Goal: Complete application form

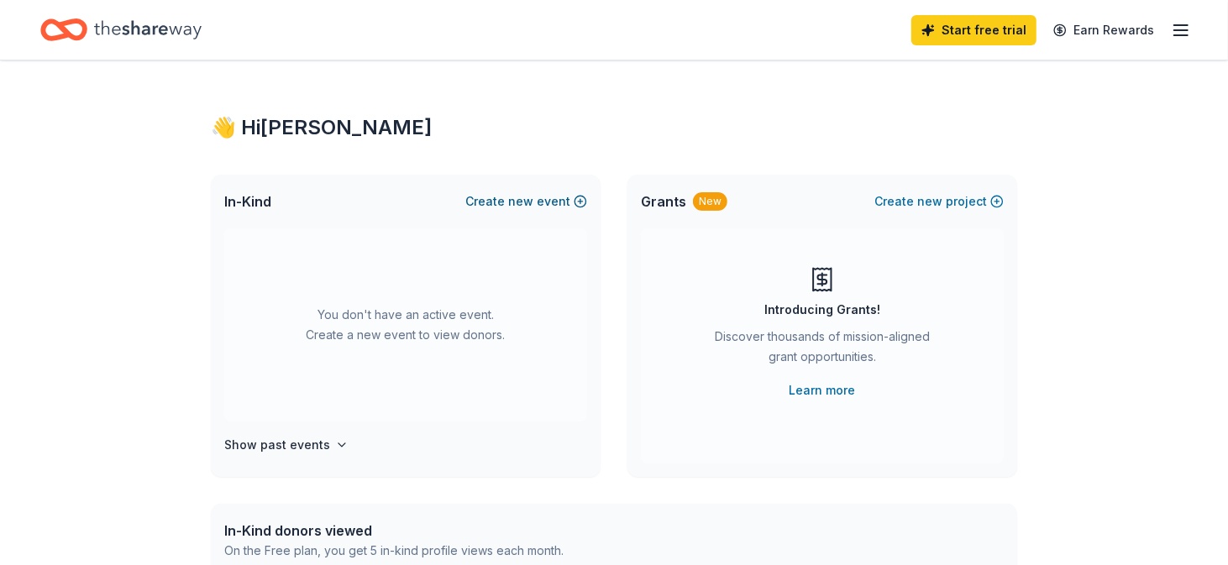
click at [557, 202] on button "Create new event" at bounding box center [526, 201] width 122 height 20
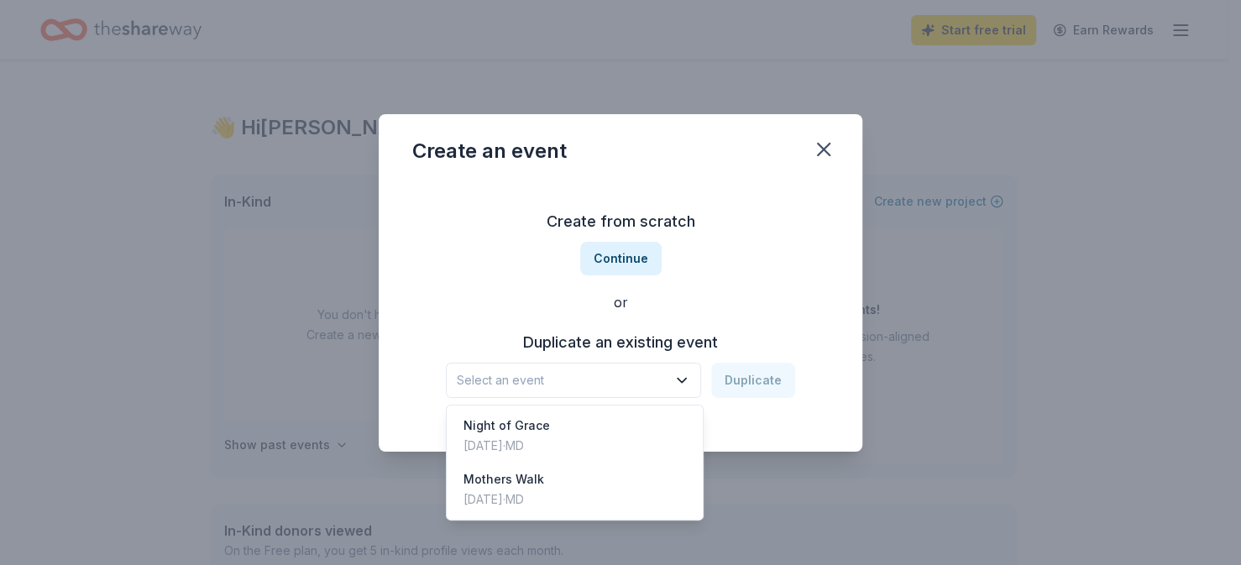
click at [685, 380] on icon "button" at bounding box center [681, 380] width 17 height 17
click at [635, 251] on div "Create from scratch Continue or Duplicate an existing event Select an event Dup…" at bounding box center [620, 303] width 416 height 244
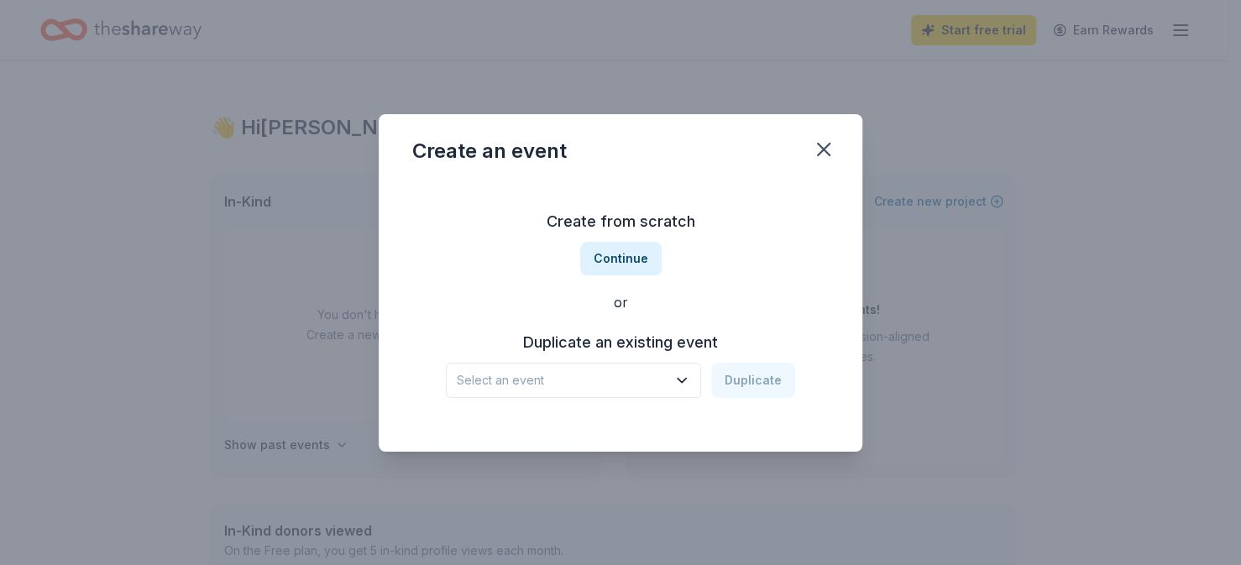
click at [635, 251] on button "Continue" at bounding box center [620, 259] width 81 height 34
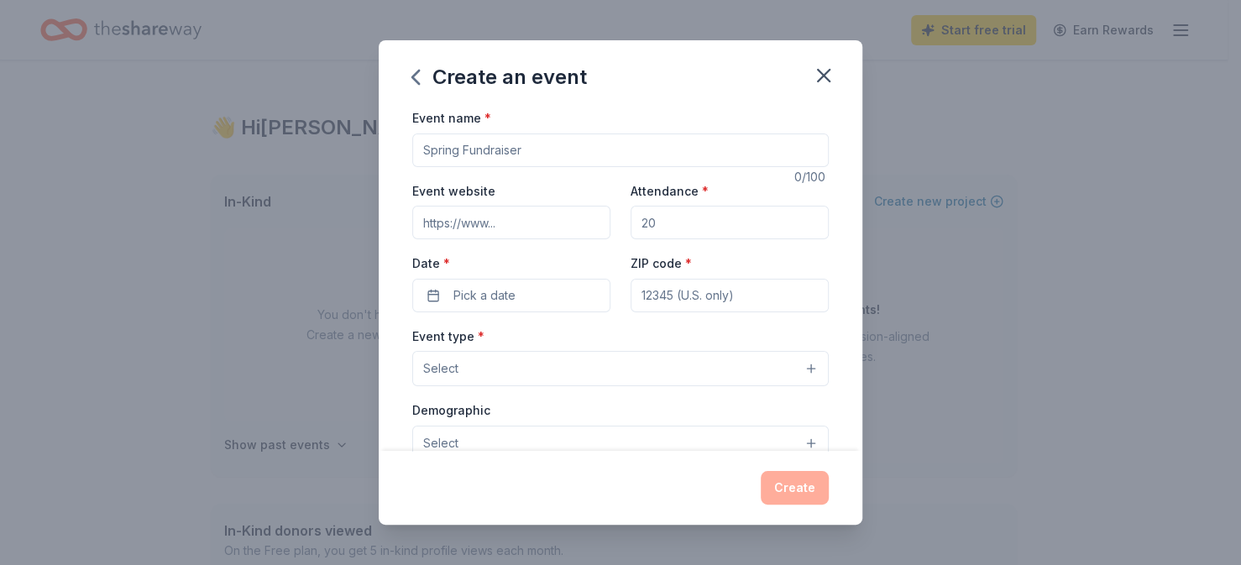
drag, startPoint x: 531, startPoint y: 155, endPoint x: 408, endPoint y: 142, distance: 123.3
click at [408, 142] on div "Event name * 0 /100 Event website Attendance * Date * Pick a date ZIP code * Ev…" at bounding box center [621, 278] width 484 height 343
type input "G"
type input "Fall Fundraiser"
click at [458, 228] on input "Event website" at bounding box center [511, 223] width 198 height 34
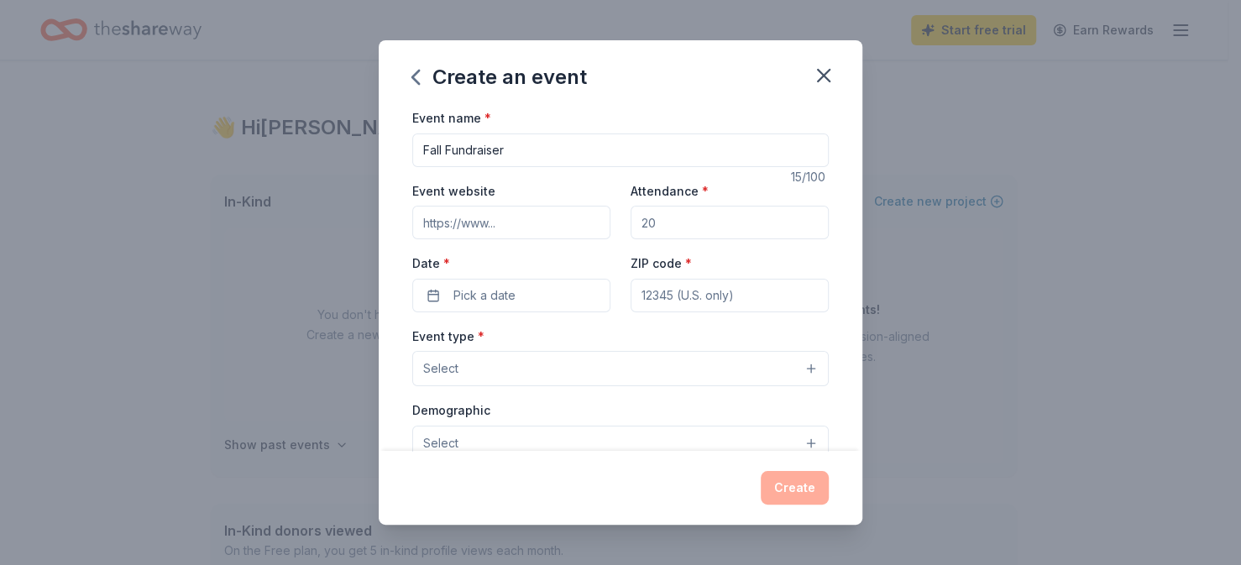
click at [437, 229] on input "Event website" at bounding box center [511, 223] width 198 height 34
type input "[URL][DOMAIN_NAME]"
click at [661, 220] on input "Attendance *" at bounding box center [730, 223] width 198 height 34
type input "100"
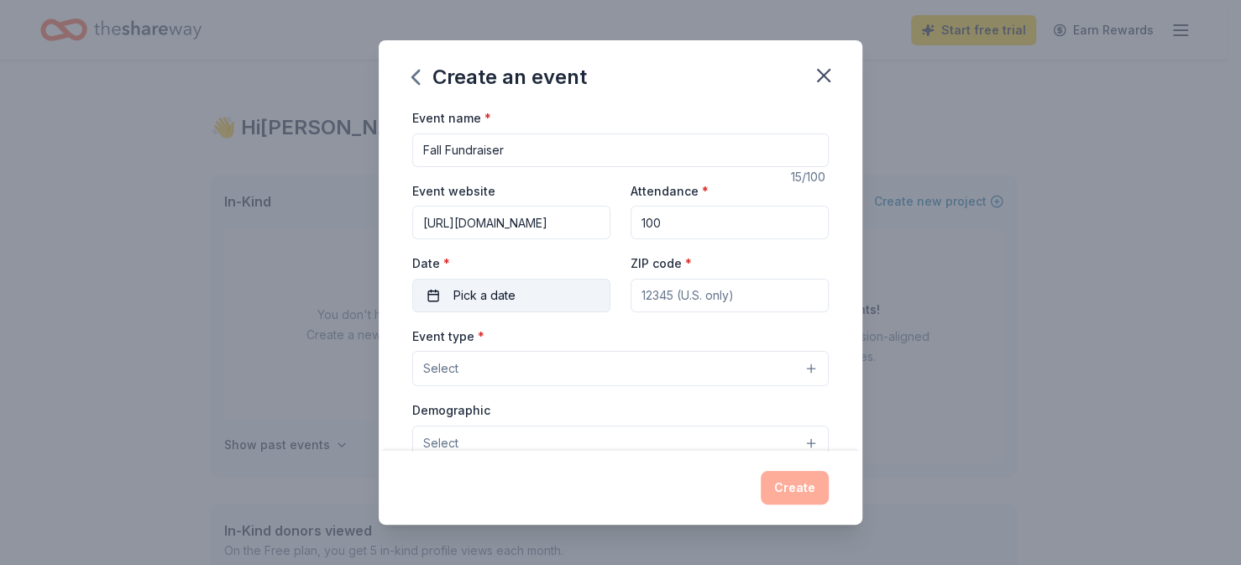
click at [523, 295] on button "Pick a date" at bounding box center [511, 296] width 198 height 34
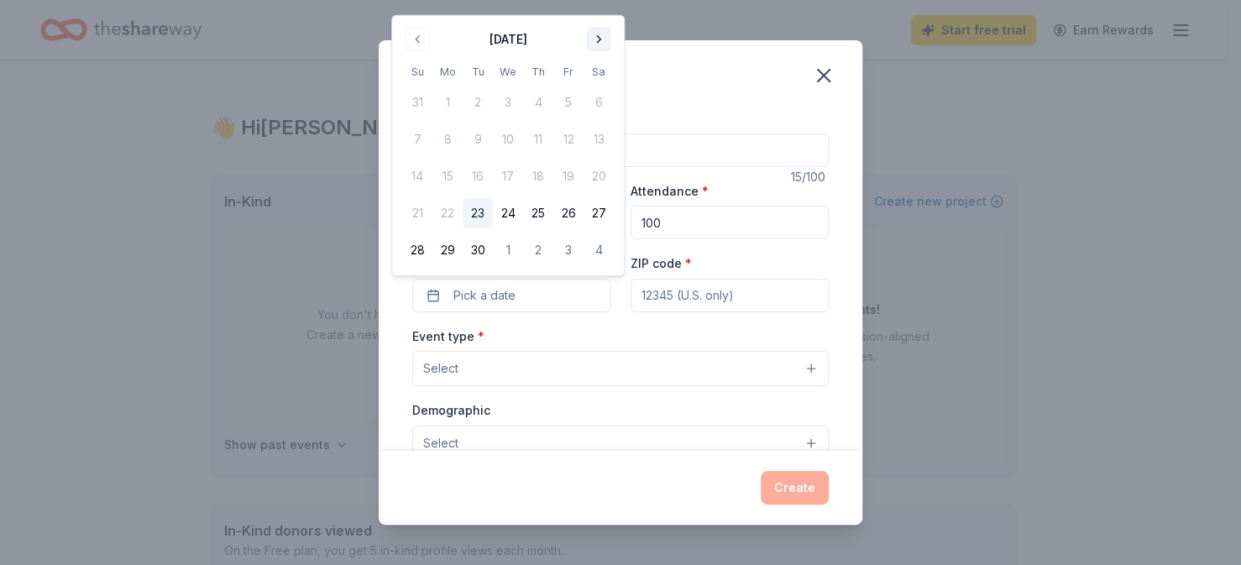
click at [599, 42] on button "Go to next month" at bounding box center [599, 40] width 24 height 24
click at [599, 33] on button "Go to next month" at bounding box center [599, 40] width 24 height 24
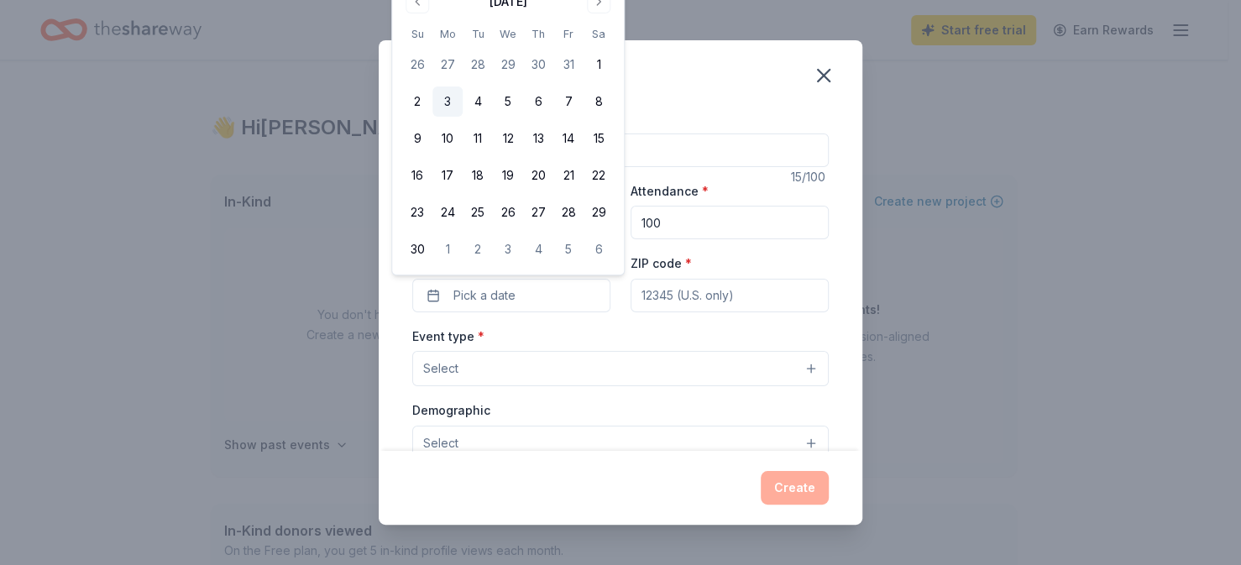
click at [447, 104] on button "3" at bounding box center [447, 101] width 30 height 30
click at [676, 300] on input "ZIP code *" at bounding box center [730, 296] width 198 height 34
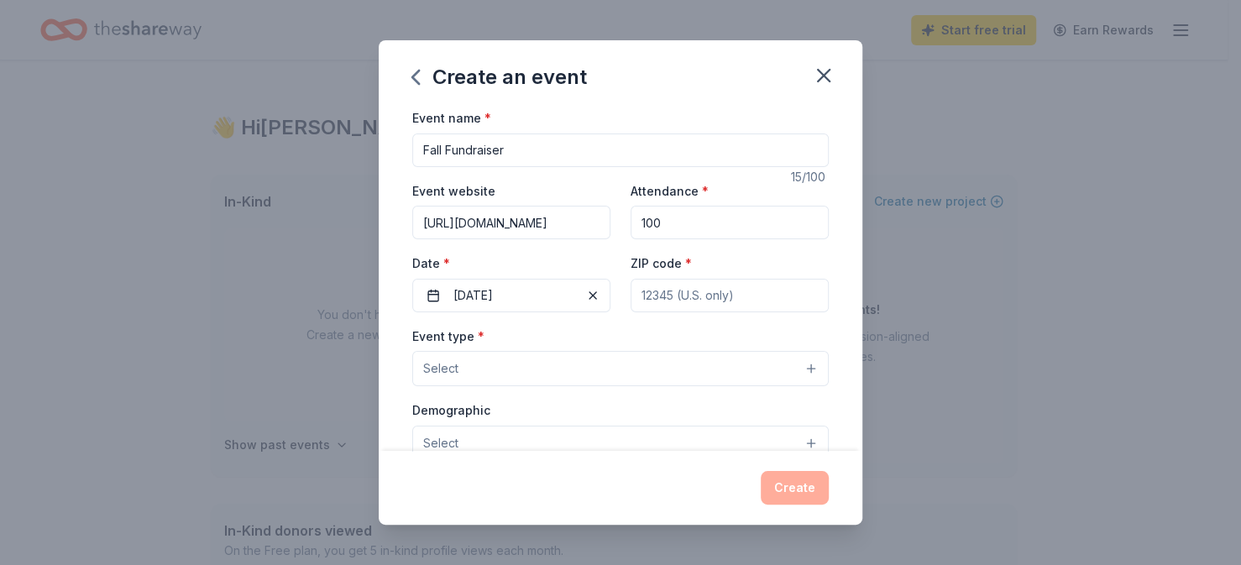
type input "21811"
type input "[STREET_ADDRESS]"
click at [778, 365] on button "Select" at bounding box center [620, 368] width 416 height 35
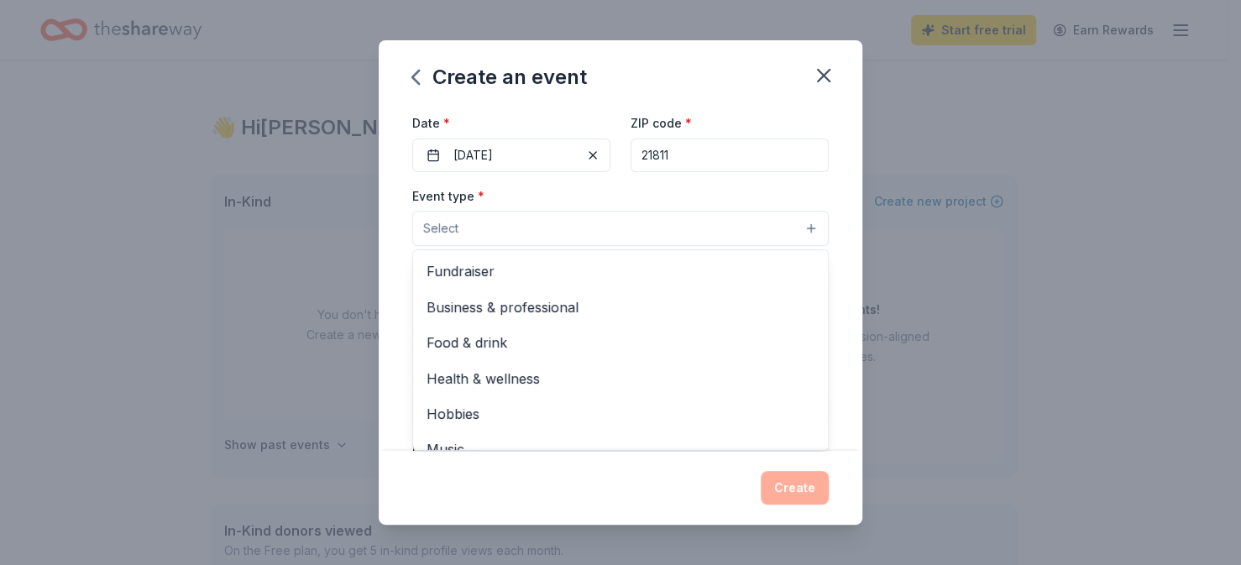
scroll to position [154, 0]
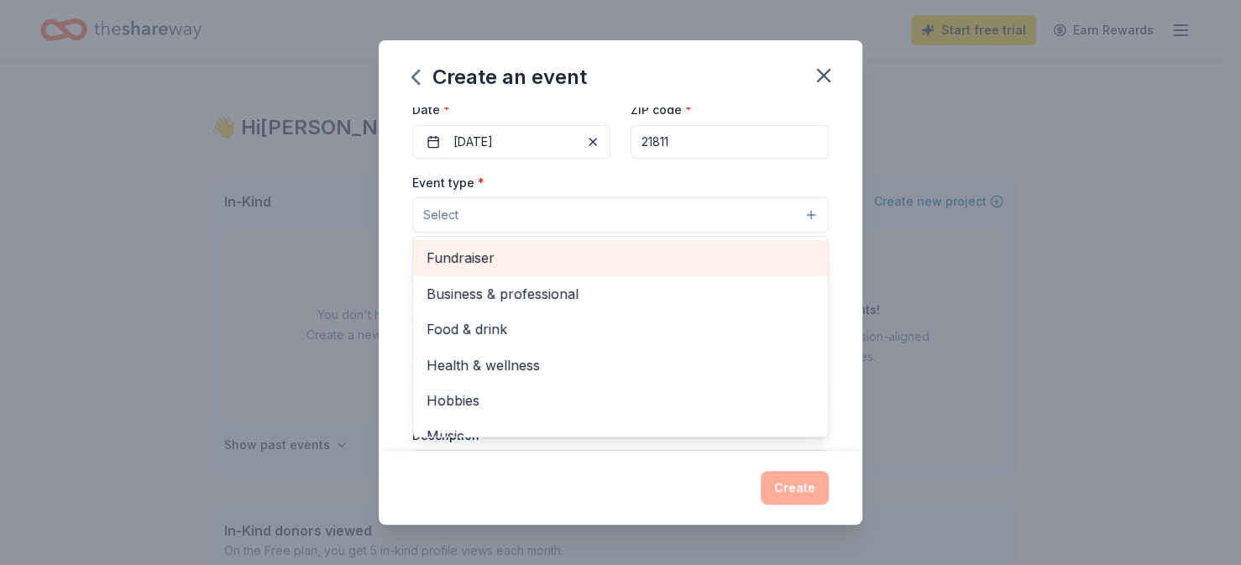
click at [453, 247] on span "Fundraiser" at bounding box center [621, 258] width 388 height 22
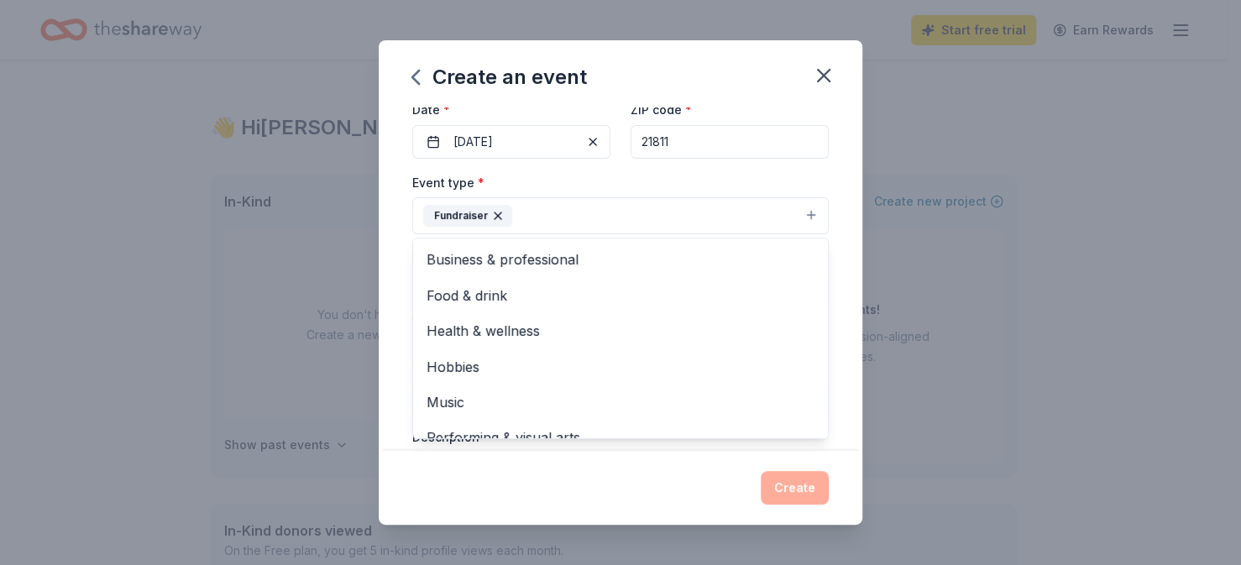
click at [846, 161] on div "Event name * Fall Fundraiser 15 /100 Event website [URL][DOMAIN_NAME] Attendanc…" at bounding box center [621, 278] width 484 height 343
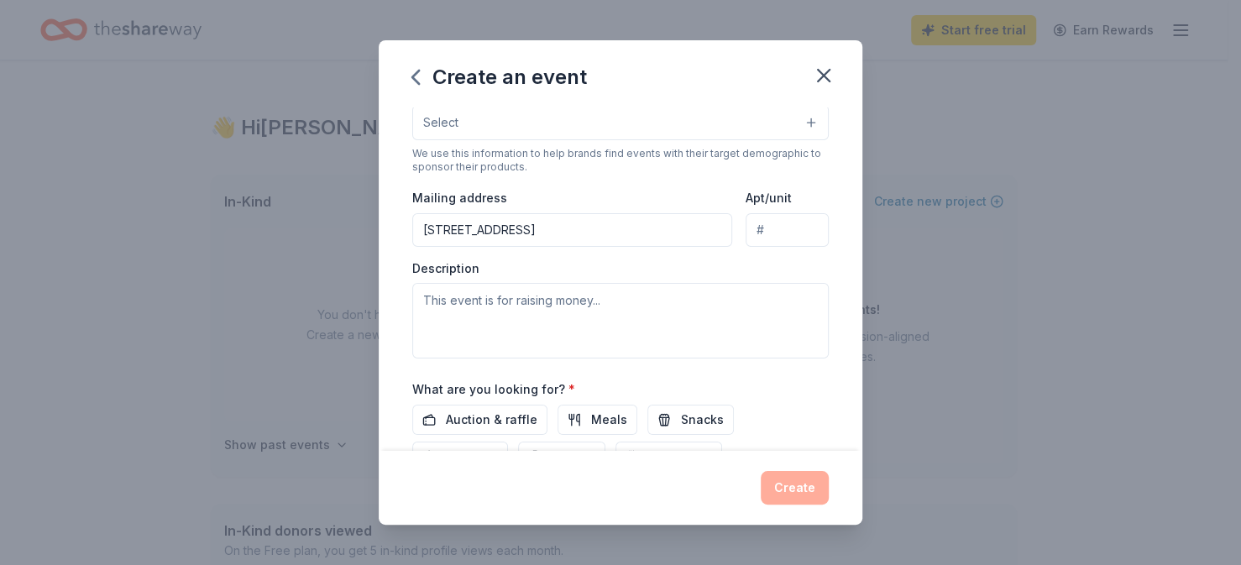
scroll to position [334, 0]
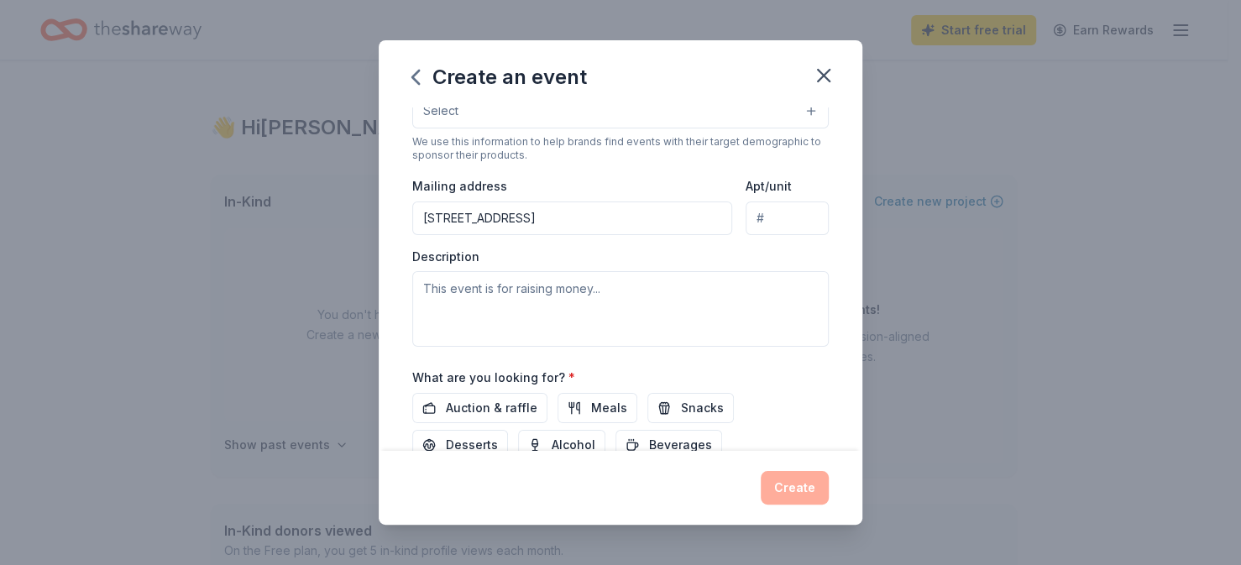
click at [771, 214] on input "Apt/unit" at bounding box center [787, 219] width 83 height 34
type input "2"
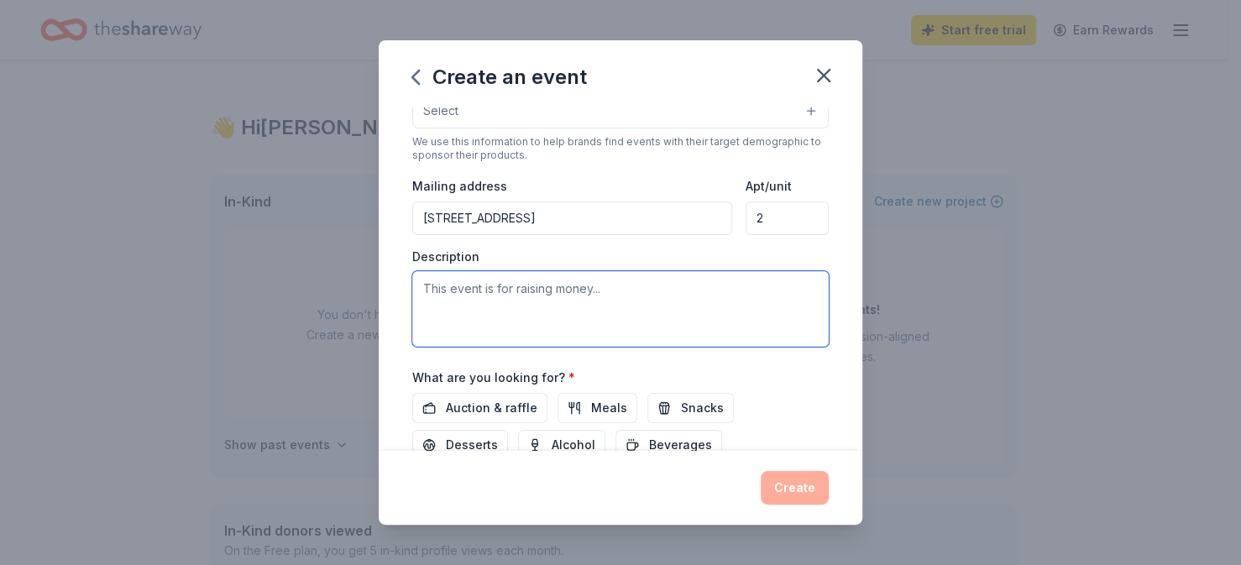
click at [431, 296] on textarea at bounding box center [620, 309] width 416 height 76
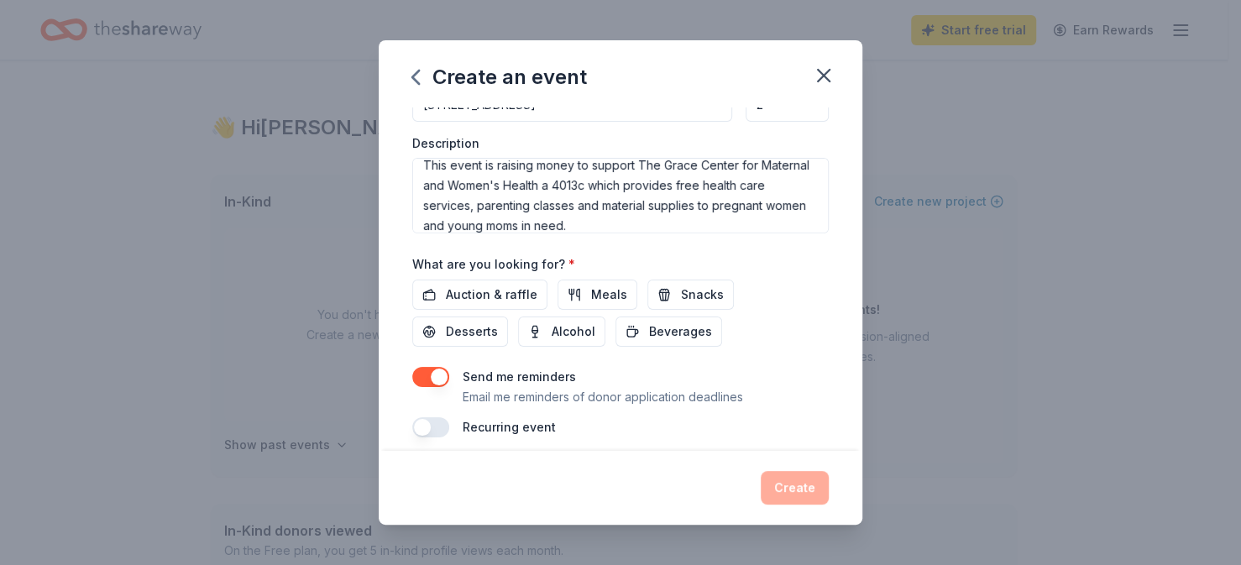
scroll to position [449, 0]
click at [652, 223] on textarea "This event is raising money to support The Grace Center for Maternal and Women'…" at bounding box center [620, 194] width 416 height 76
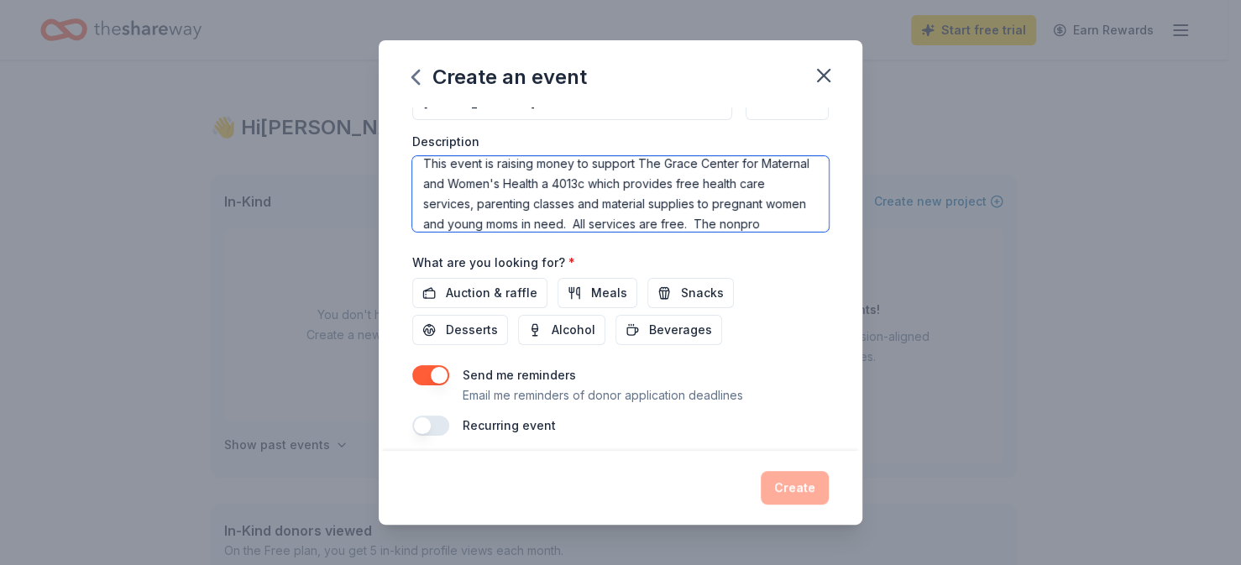
scroll to position [30, 0]
click at [652, 223] on textarea "This event is raising money to support The Grace Center for Maternal and Women'…" at bounding box center [620, 194] width 416 height 76
click at [605, 219] on textarea "This event is raising money to support The Grace Center for Maternal and Women'…" at bounding box center [620, 194] width 416 height 76
click at [674, 223] on textarea "This event is raising money to support The Grace Center for Maternal and Women'…" at bounding box center [620, 194] width 416 height 76
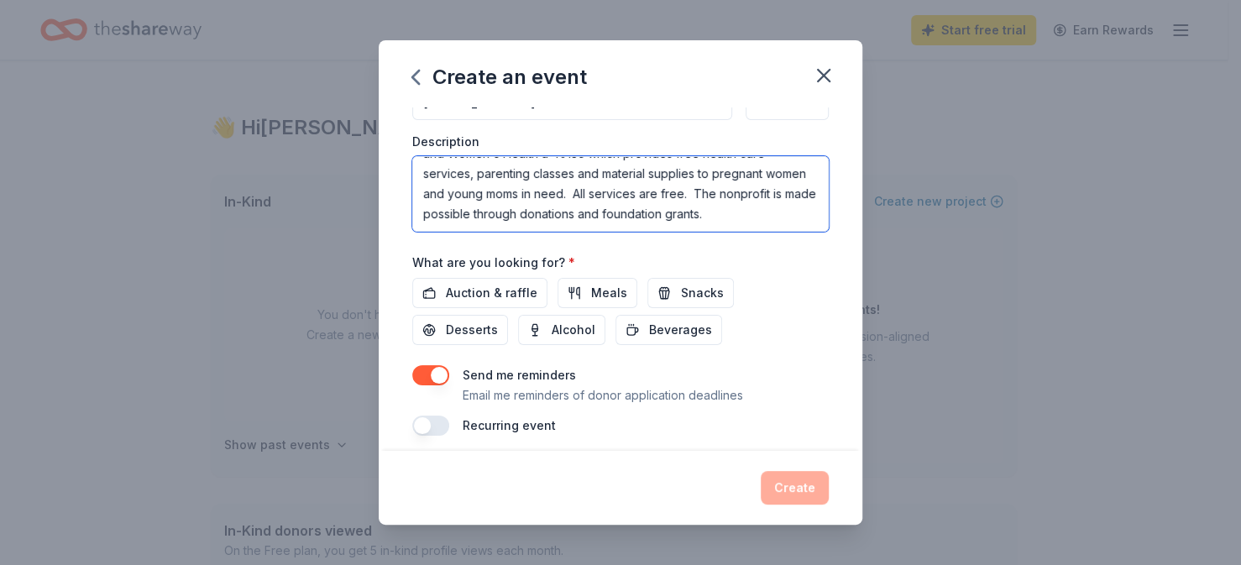
click at [534, 221] on textarea "This event is raising money to support The Grace Center for Maternal and Women'…" at bounding box center [620, 194] width 416 height 76
click at [618, 203] on textarea "This event is raising money to support The Grace Center for Maternal and Women'…" at bounding box center [620, 194] width 416 height 76
type textarea "This event is raising money to support The Grace Center for Maternal and Women'…"
drag, startPoint x: 847, startPoint y: 318, endPoint x: 848, endPoint y: 338, distance: 19.3
click at [848, 338] on div "Event name * Fall Fundraiser 15 /100 Event website [URL][DOMAIN_NAME] Attendanc…" at bounding box center [621, 278] width 484 height 343
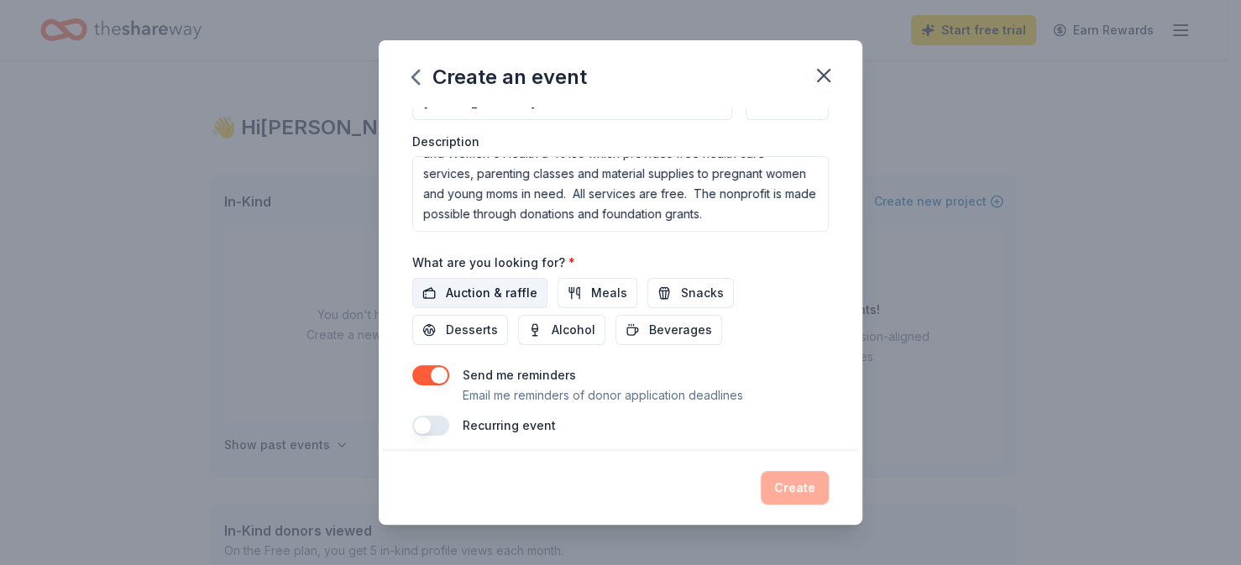
click at [495, 285] on span "Auction & raffle" at bounding box center [492, 293] width 92 height 20
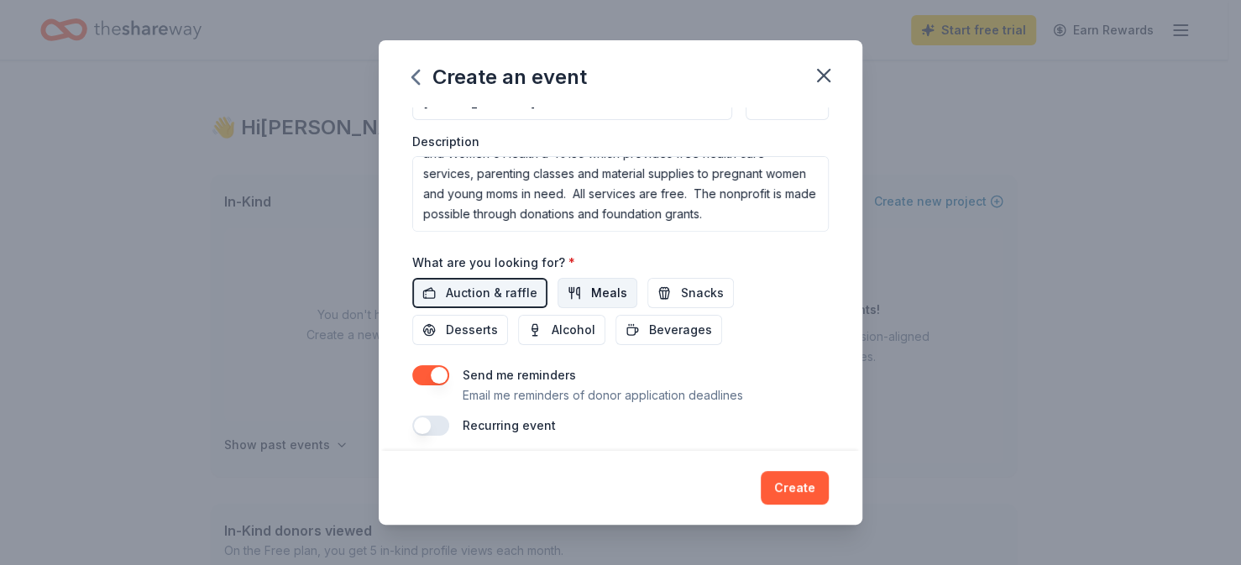
click at [605, 291] on span "Meals" at bounding box center [609, 293] width 36 height 20
click at [689, 293] on span "Snacks" at bounding box center [702, 293] width 43 height 20
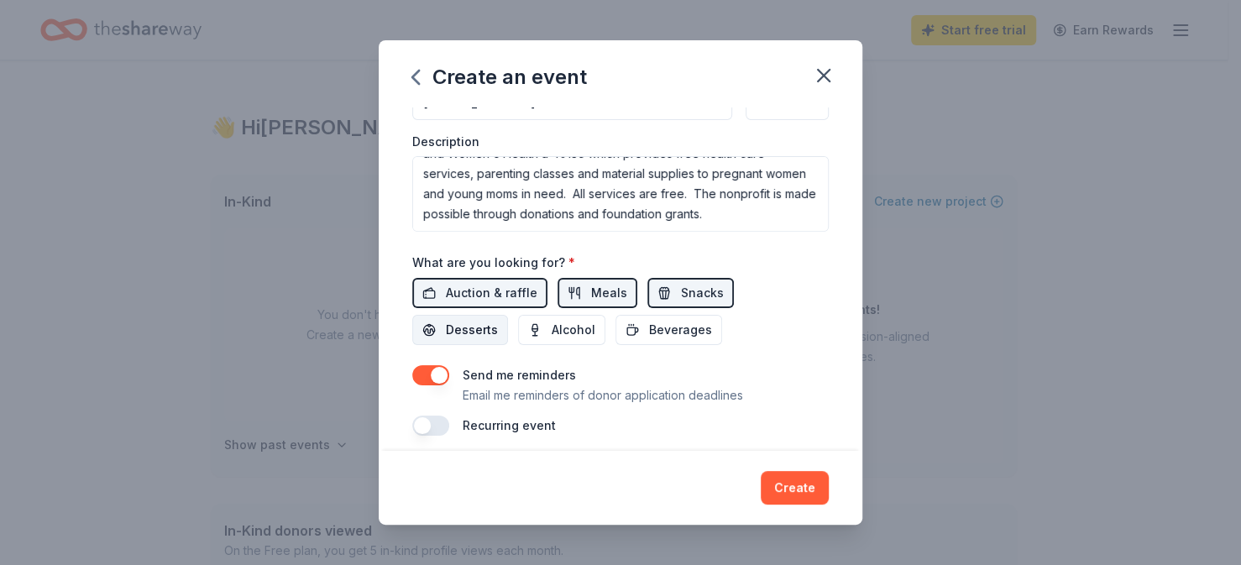
click at [459, 327] on span "Desserts" at bounding box center [472, 330] width 52 height 20
click at [552, 329] on span "Alcohol" at bounding box center [574, 330] width 44 height 20
click at [677, 327] on span "Beverages" at bounding box center [680, 330] width 63 height 20
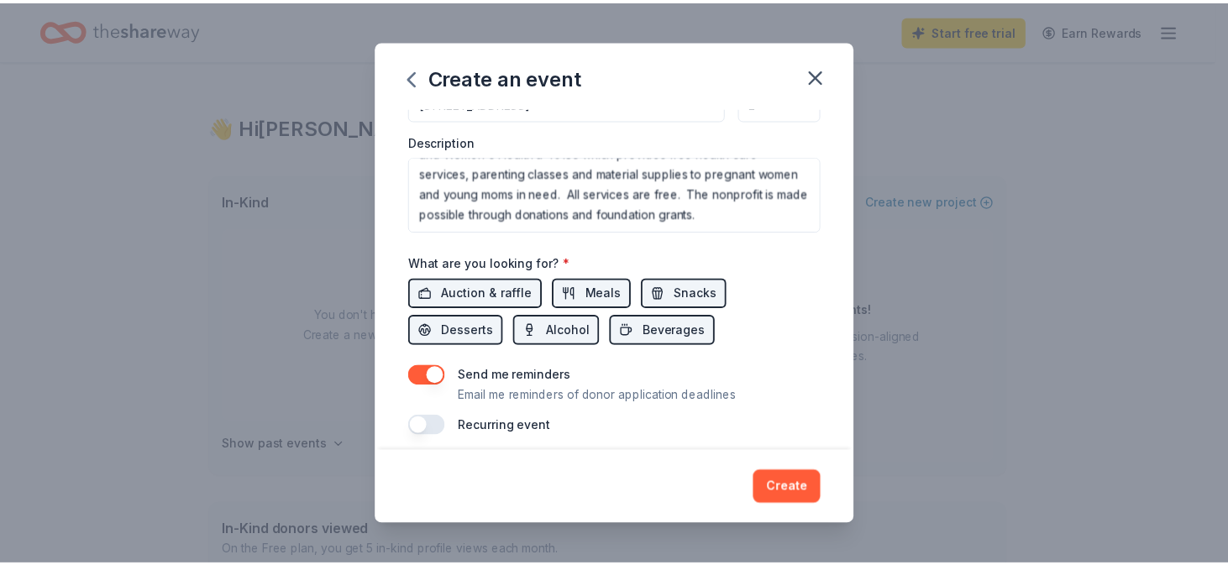
scroll to position [458, 0]
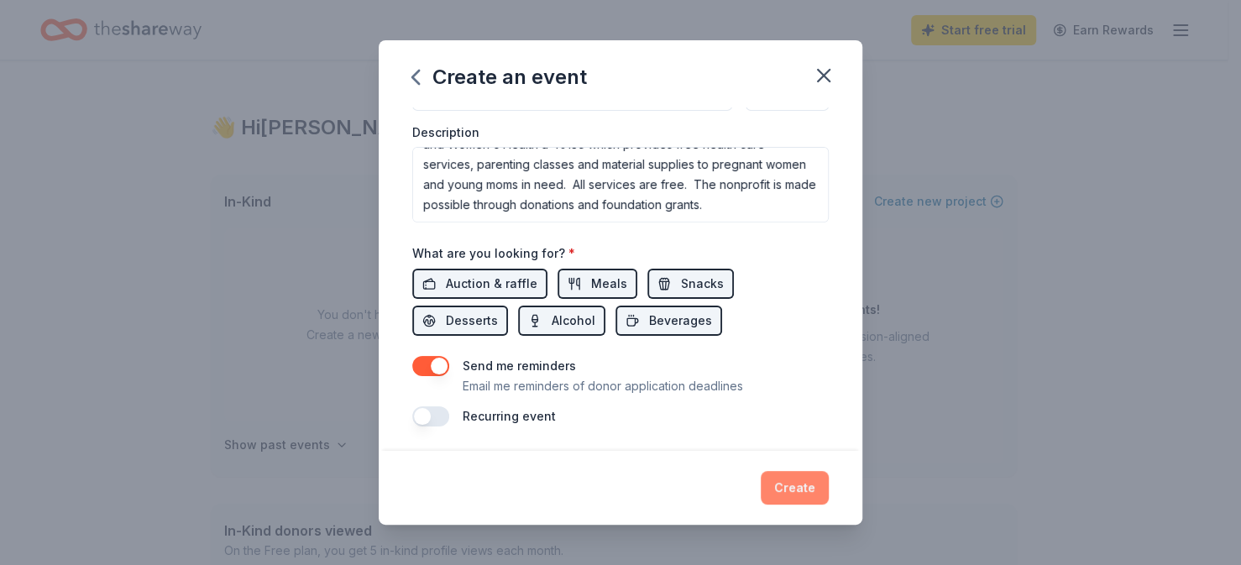
click at [798, 485] on button "Create" at bounding box center [795, 488] width 68 height 34
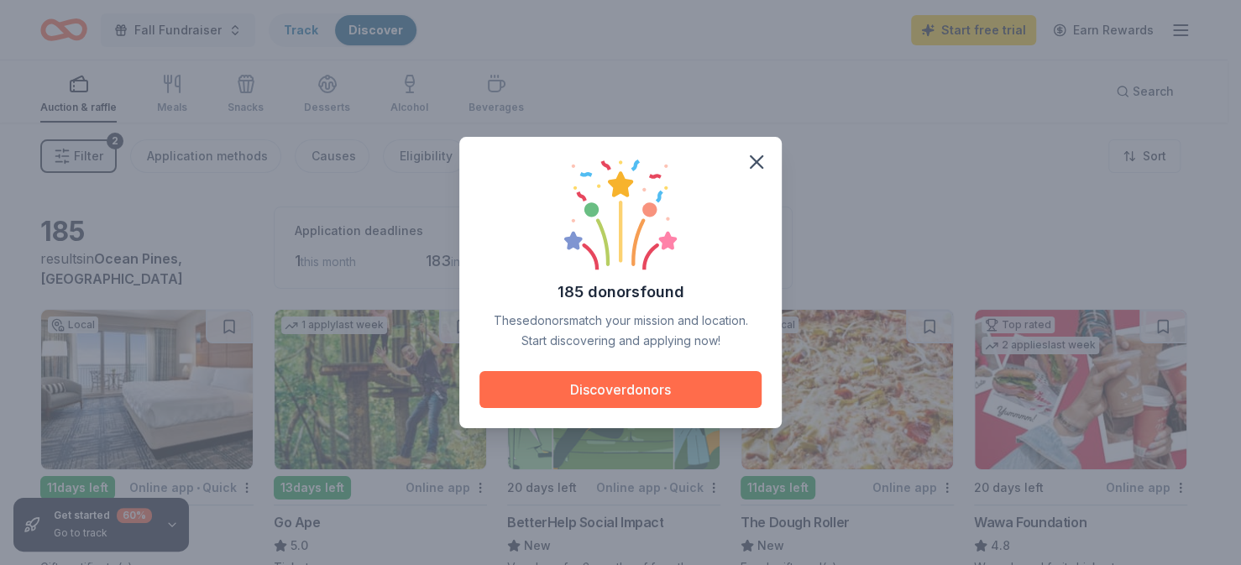
click at [676, 392] on button "Discover donors" at bounding box center [620, 389] width 282 height 37
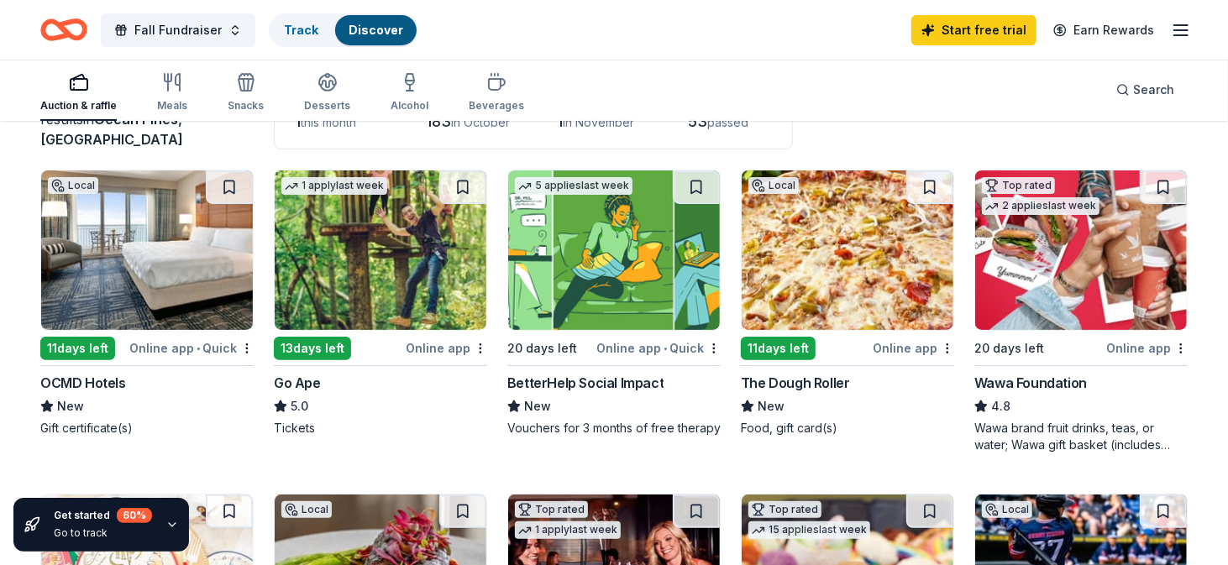
scroll to position [143, 0]
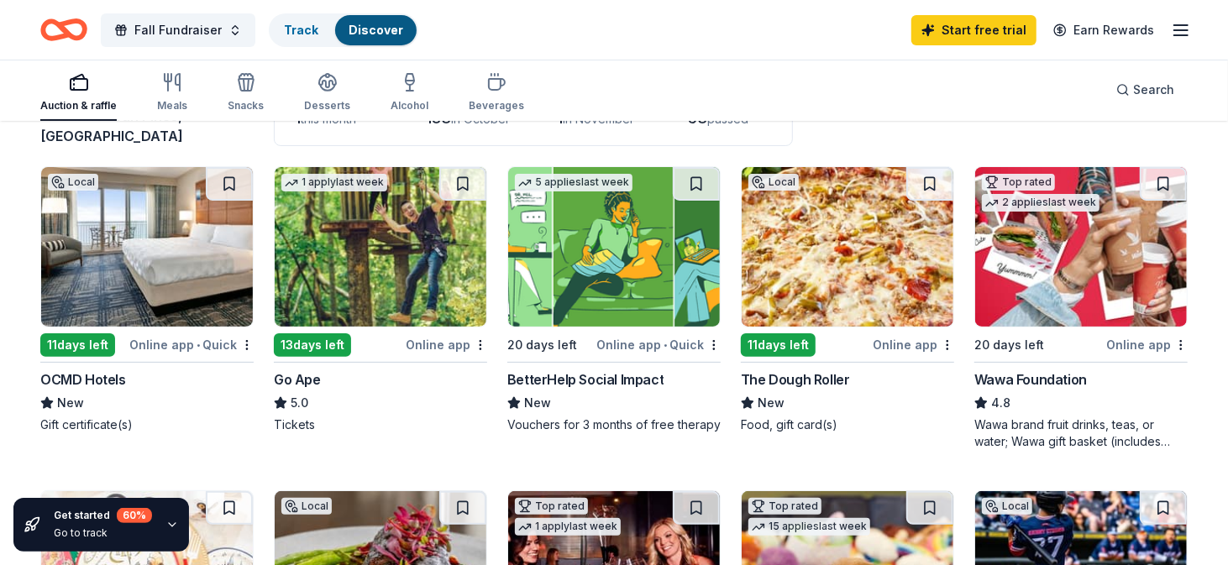
click at [1016, 380] on div "Wawa Foundation" at bounding box center [1030, 379] width 113 height 20
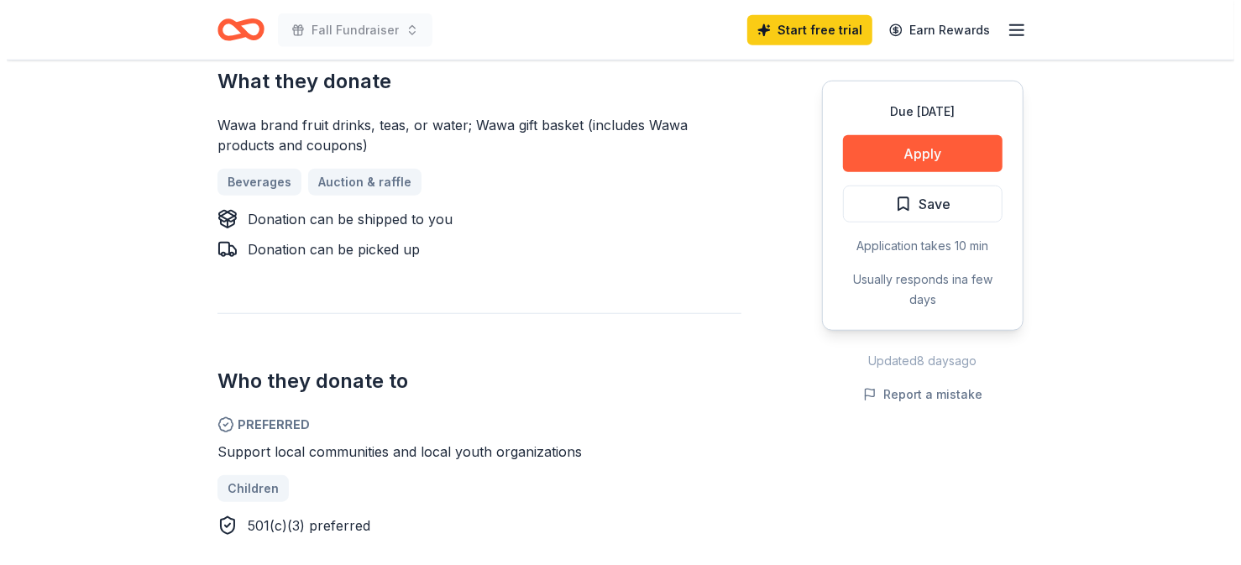
scroll to position [773, 0]
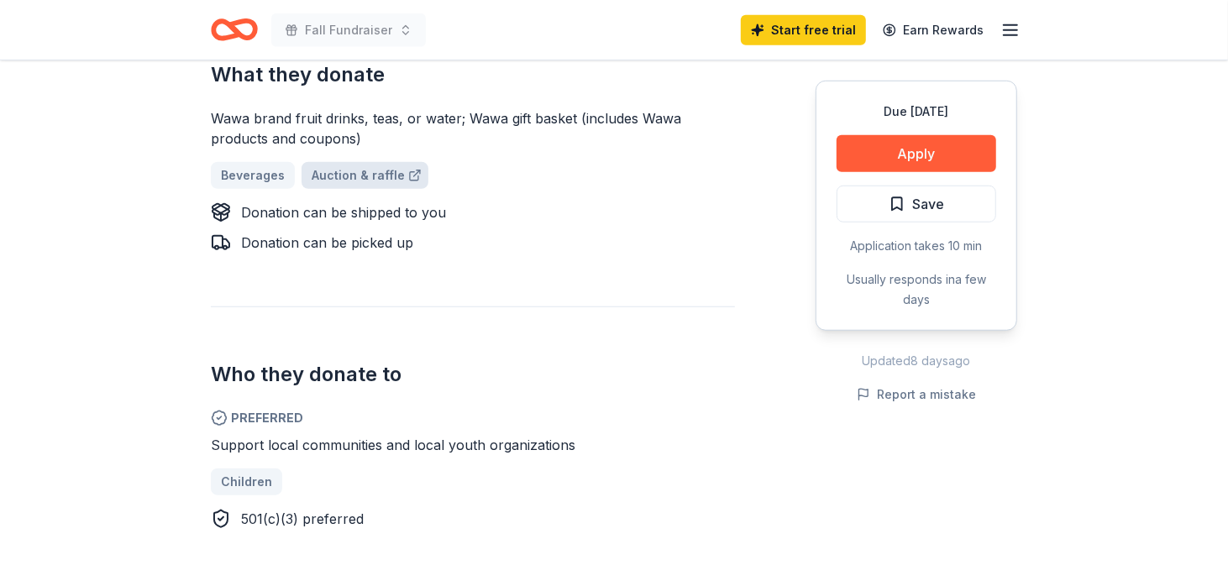
click at [368, 162] on link "Auction & raffle" at bounding box center [364, 175] width 127 height 27
click at [916, 146] on button "Apply" at bounding box center [916, 153] width 160 height 37
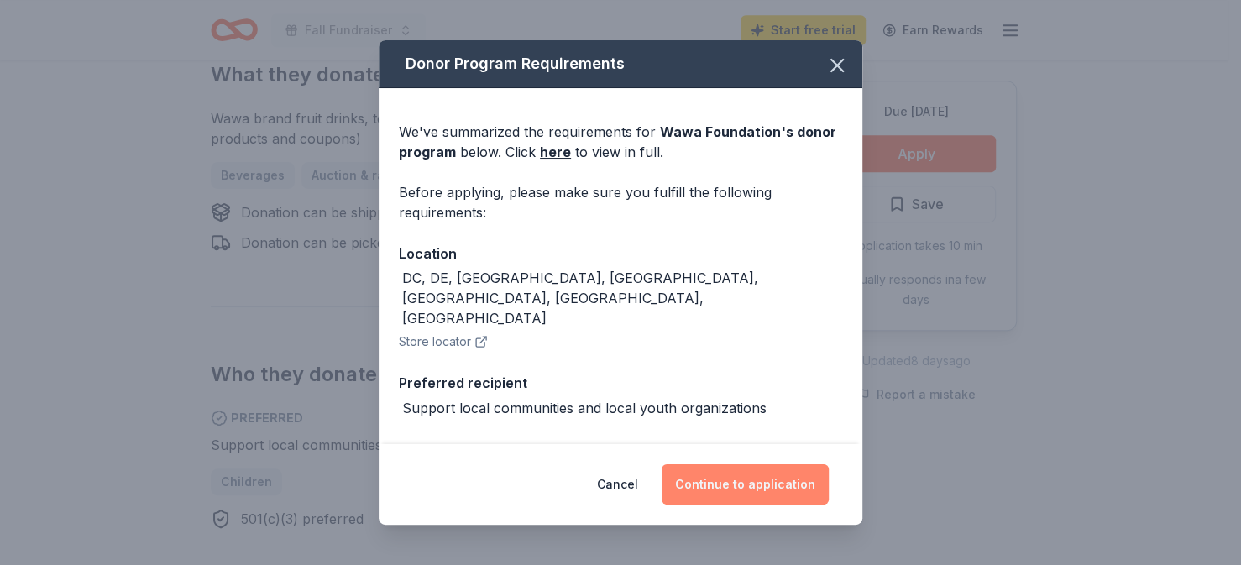
click at [732, 478] on button "Continue to application" at bounding box center [745, 484] width 167 height 40
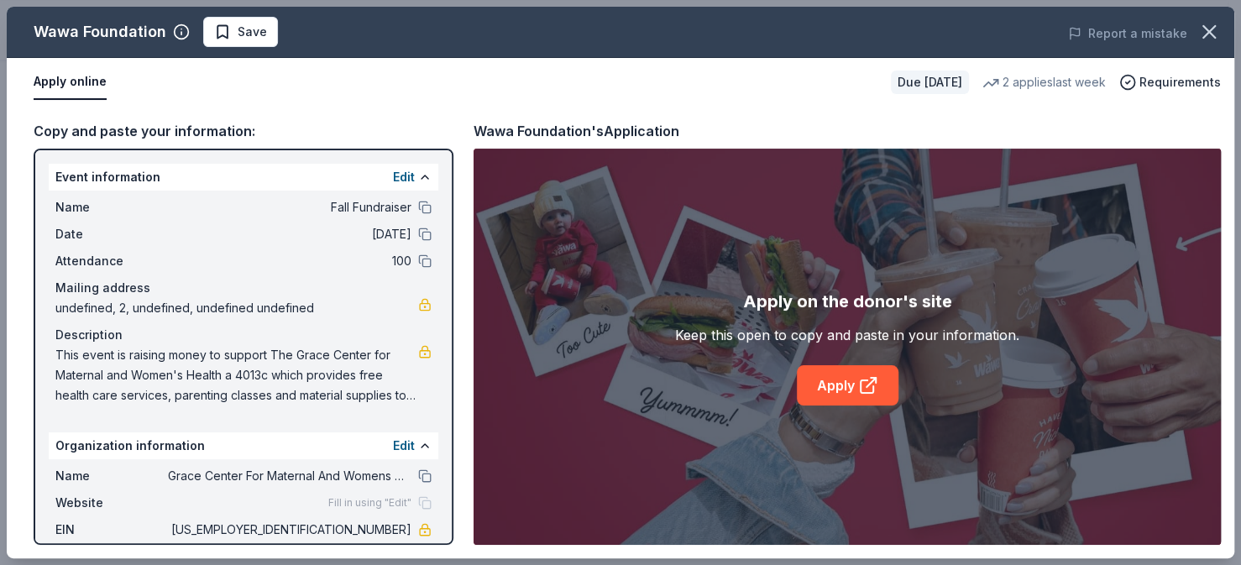
click at [259, 376] on span "This event is raising money to support The Grace Center for Maternal and Women'…" at bounding box center [236, 375] width 363 height 60
click at [260, 364] on span "This event is raising money to support The Grace Center for Maternal and Women'…" at bounding box center [236, 375] width 363 height 60
click at [396, 171] on button "Edit" at bounding box center [404, 177] width 22 height 20
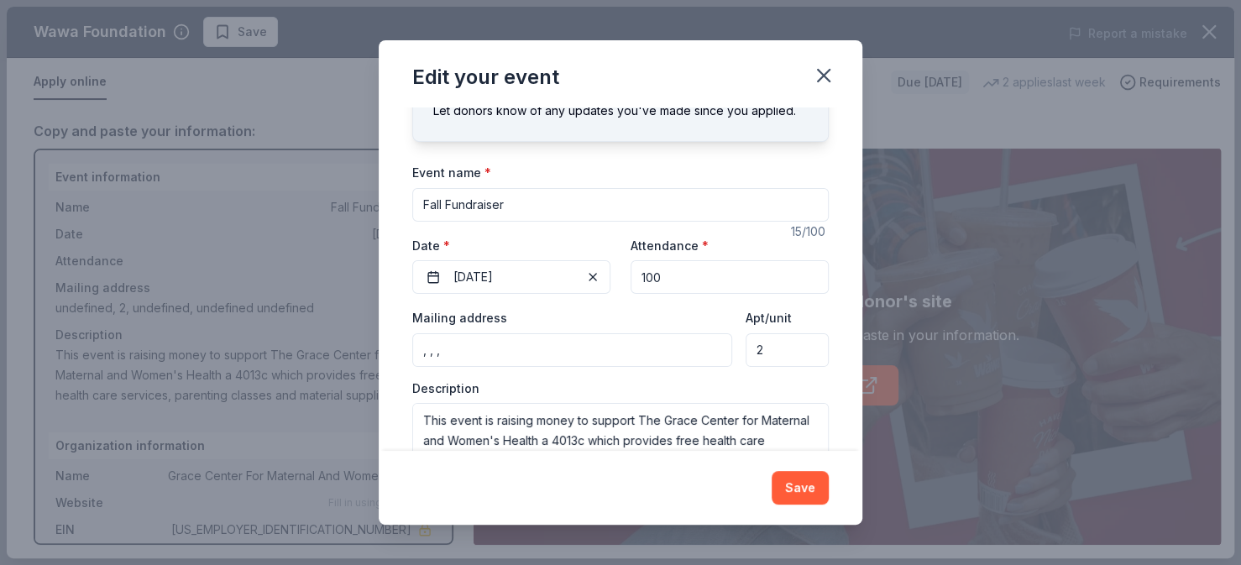
scroll to position [134, 0]
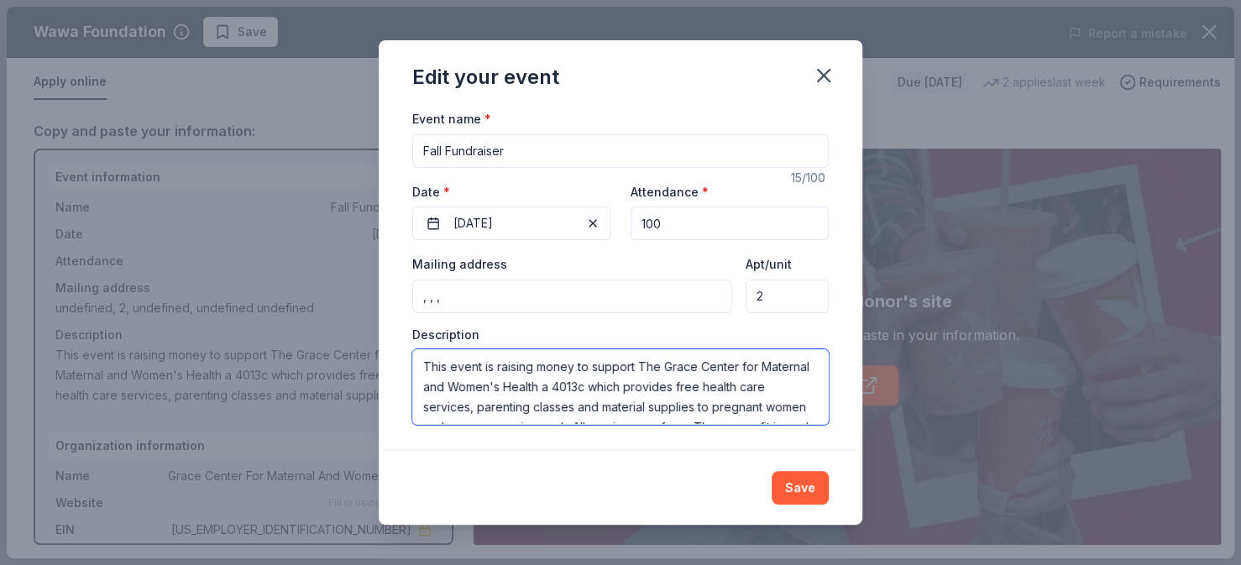
click at [636, 385] on textarea "This event is raising money to support The Grace Center for Maternal and Women'…" at bounding box center [620, 387] width 416 height 76
type textarea "This event is raising money to support The Grace Center for Maternal and Women'…"
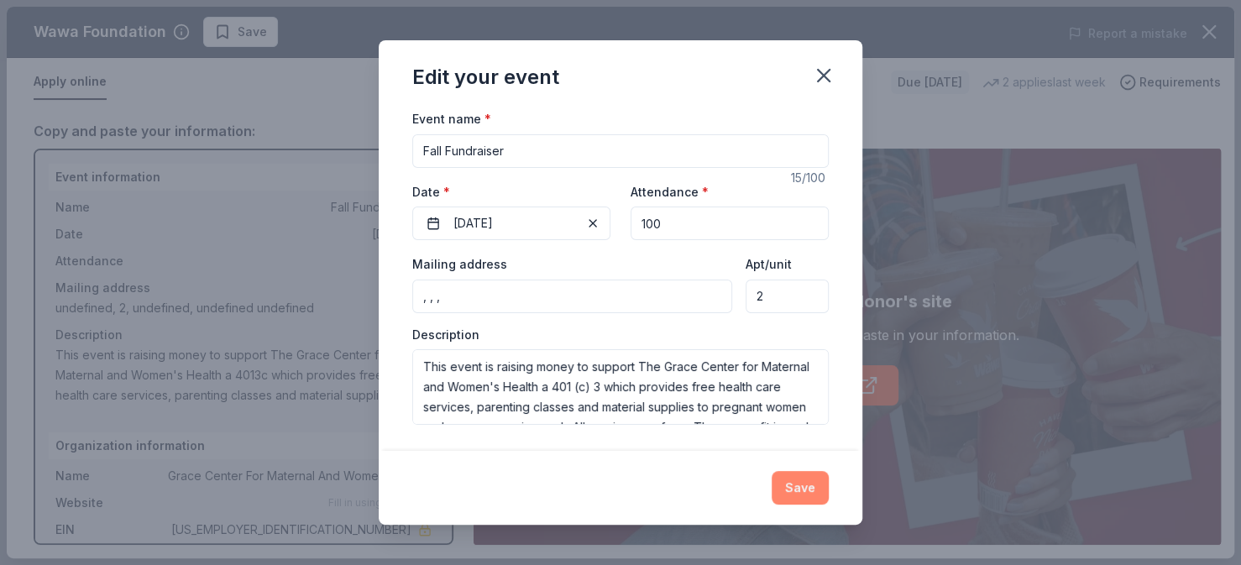
click at [806, 484] on button "Save" at bounding box center [800, 488] width 57 height 34
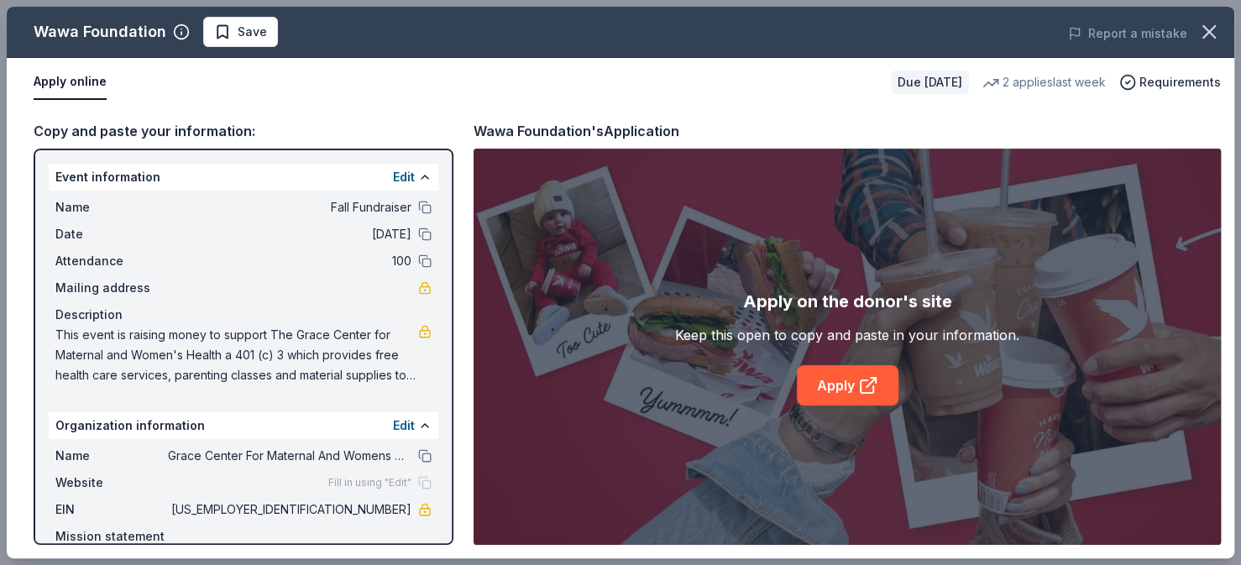
click at [436, 390] on div "Event information Edit Name Fall Fundraiser Date 11/03/25 Attendance 100 Mailin…" at bounding box center [244, 347] width 420 height 396
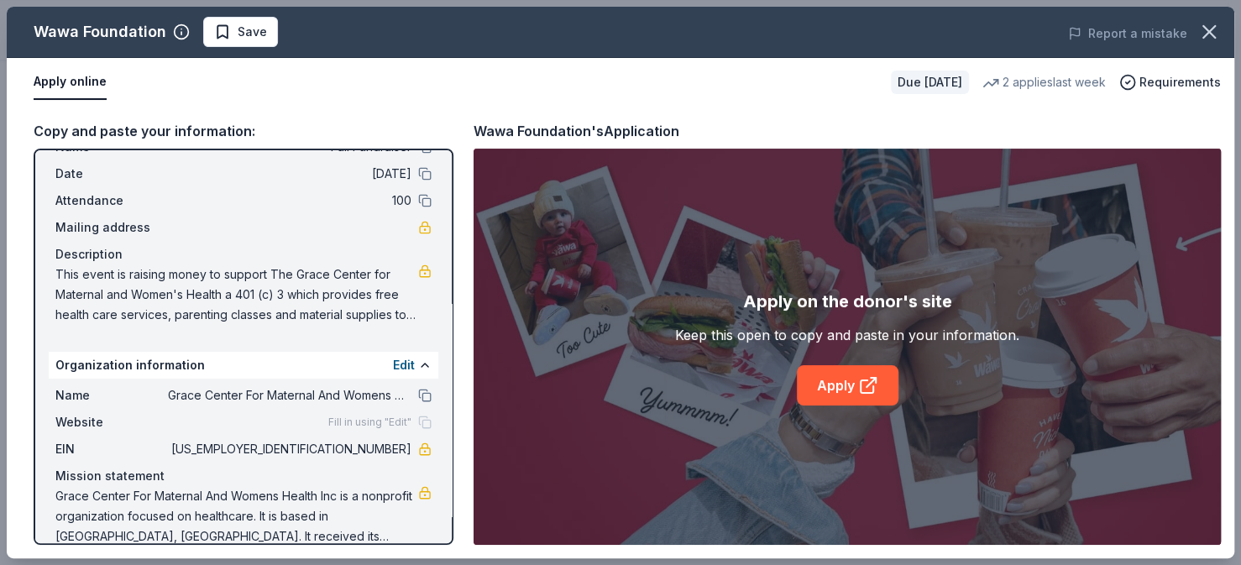
scroll to position [82, 0]
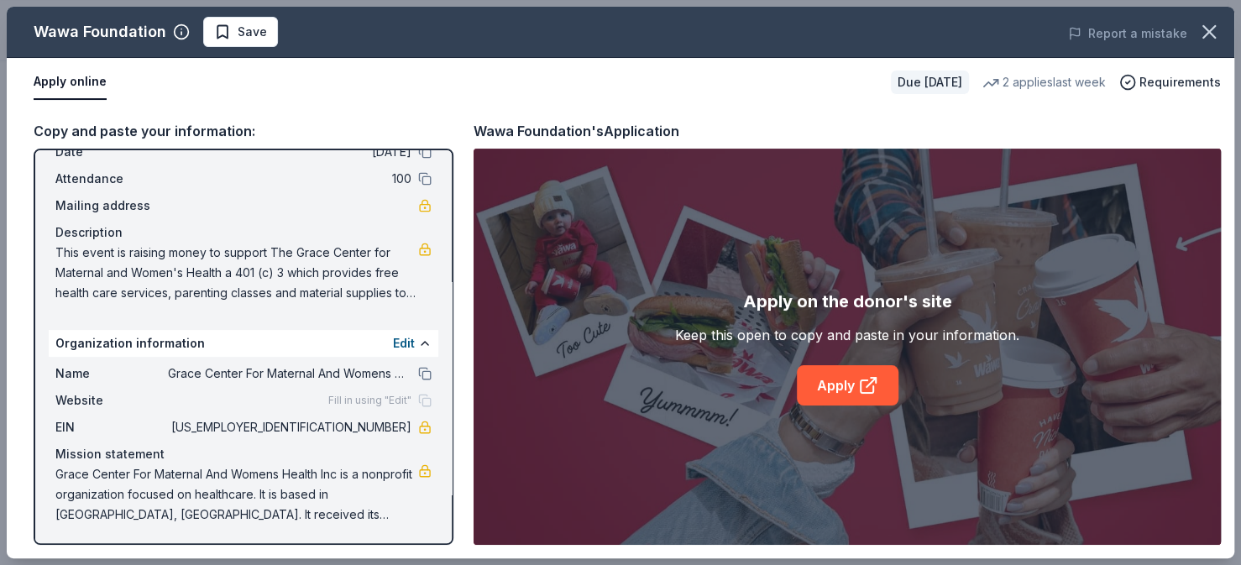
click at [343, 201] on div "Mailing address" at bounding box center [243, 206] width 376 height 20
click at [829, 376] on link "Apply" at bounding box center [848, 385] width 102 height 40
